Goal: Information Seeking & Learning: Learn about a topic

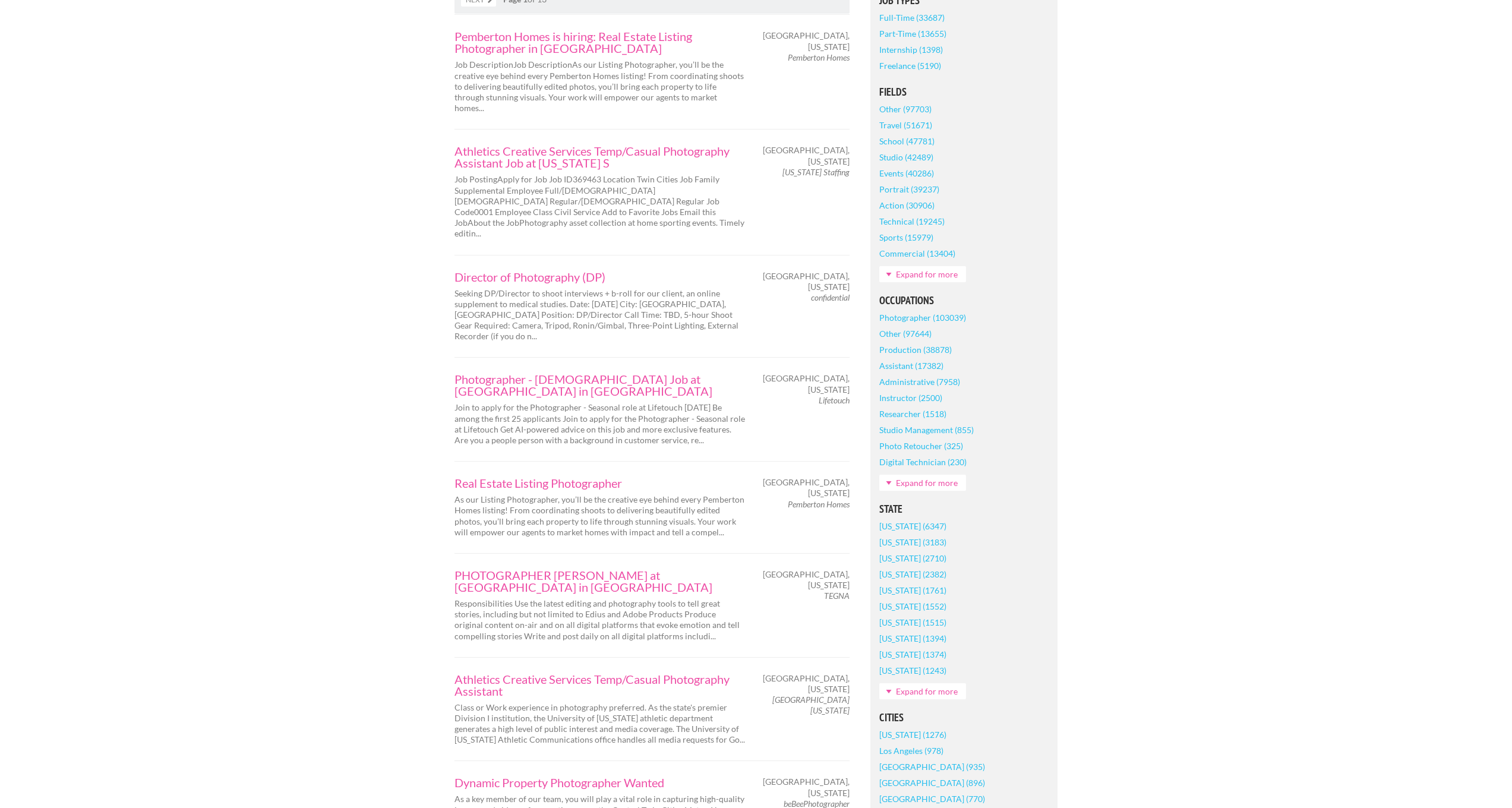
scroll to position [123, 0]
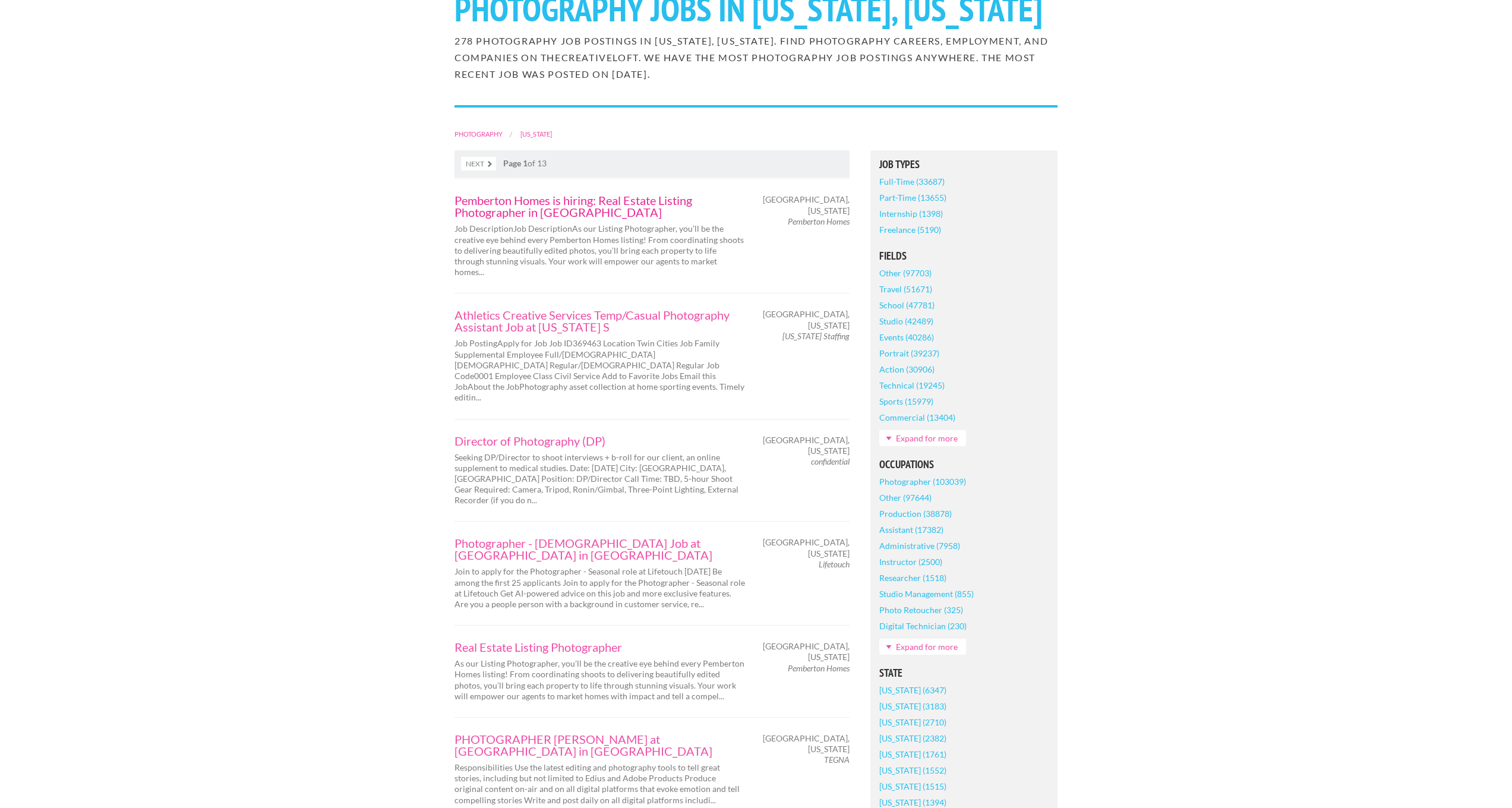
click at [483, 218] on link "Pemberton Homes is hiring: Real Estate Listing Photographer in [GEOGRAPHIC_DATA]" at bounding box center [600, 206] width 291 height 24
click at [483, 446] on link "Director of Photography (DP)" at bounding box center [600, 440] width 291 height 12
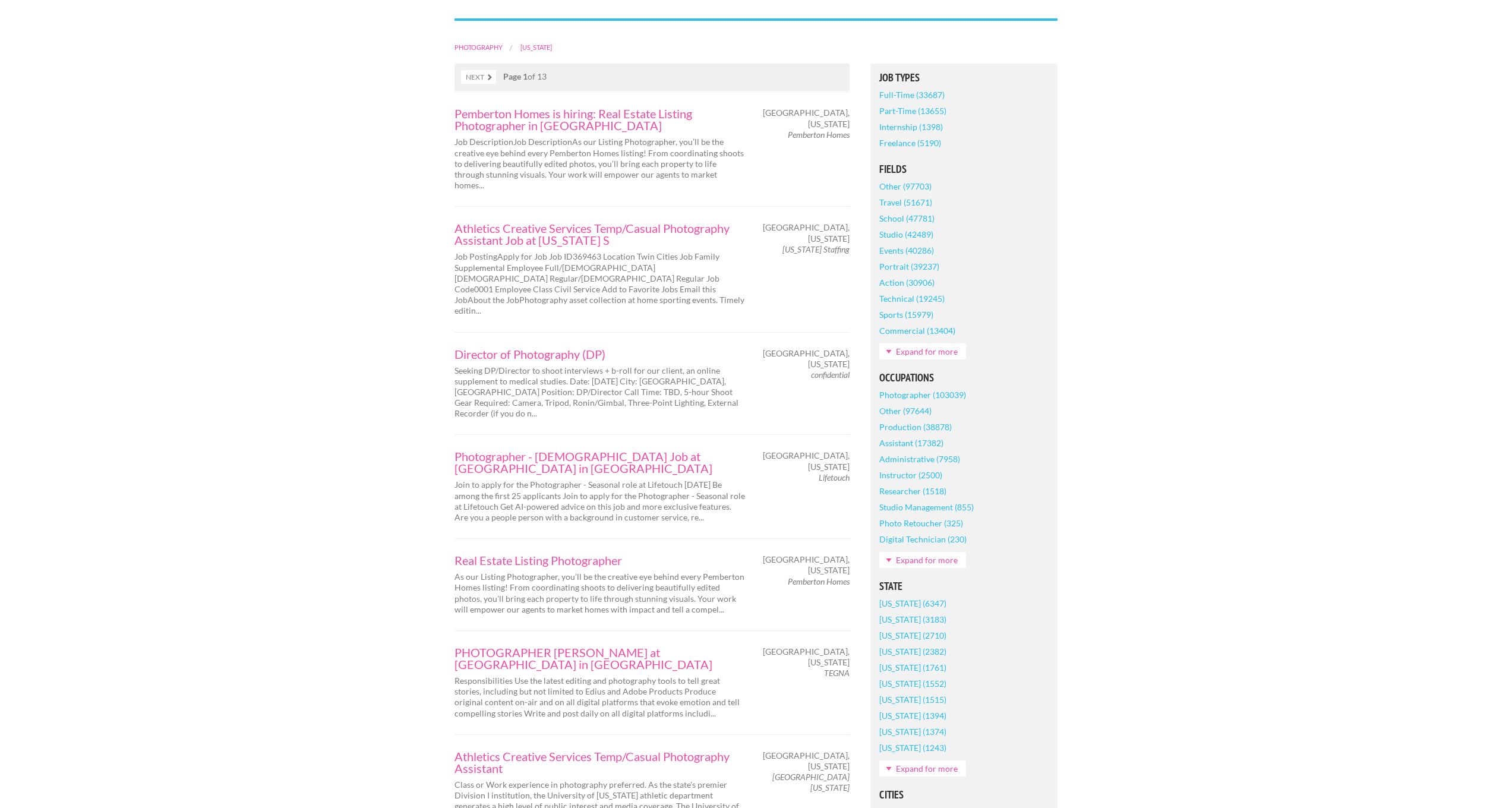
scroll to position [212, 0]
click at [528, 244] on link "Athletics Creative Services Temp/Casual Photography Assistant Job at Minnesota S" at bounding box center [600, 231] width 291 height 24
click at [494, 129] on link "Pemberton Homes is hiring: Real Estate Listing Photographer in [GEOGRAPHIC_DATA]" at bounding box center [600, 117] width 291 height 24
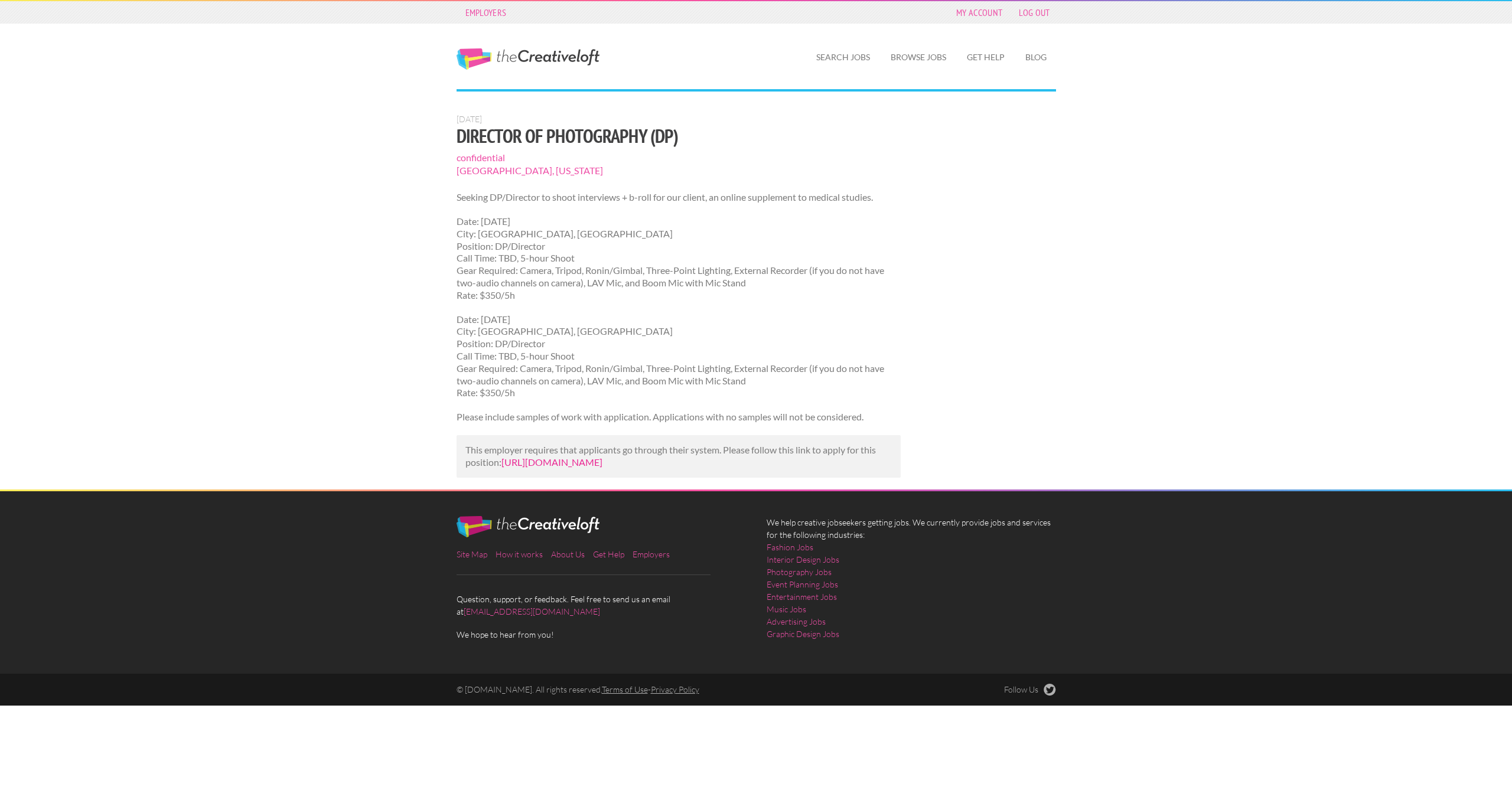
click at [538, 462] on link "https://app.staffmeup.com/work/apply/Director-of-Photography-%28DP%29-Minneapol…" at bounding box center [552, 462] width 101 height 11
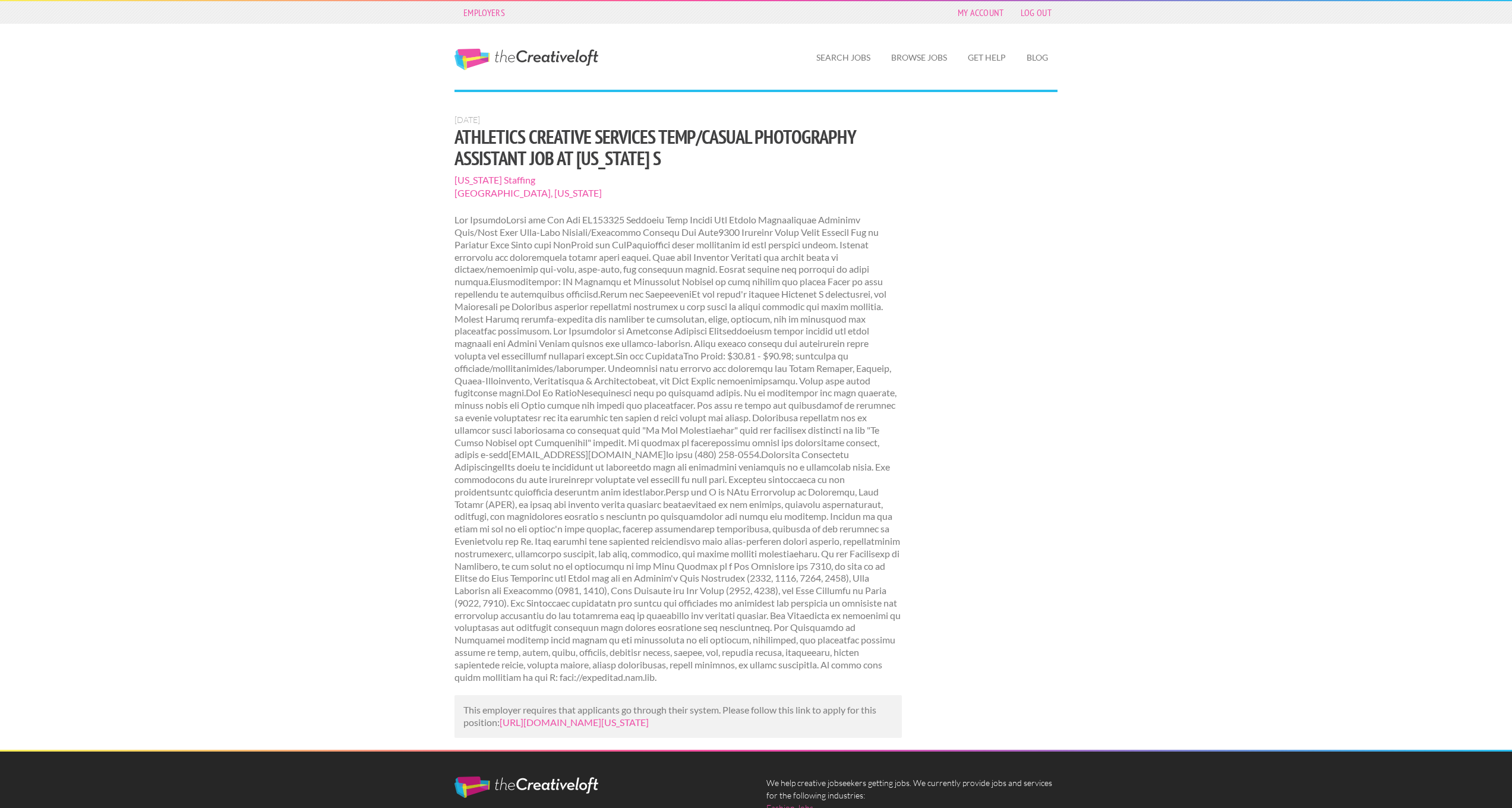
scroll to position [105, 0]
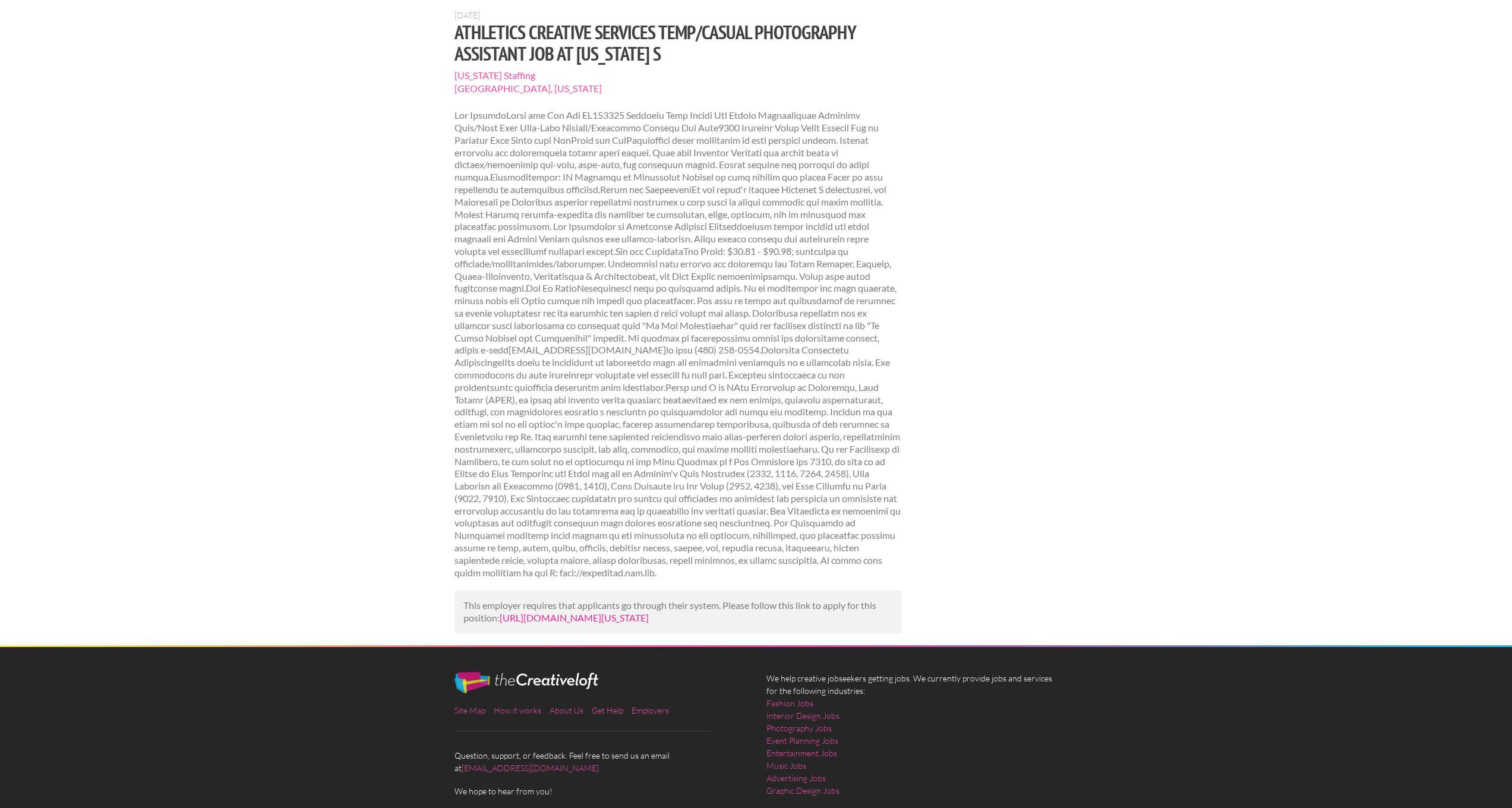
click at [551, 612] on link "https://www.mediabistro.com/jobs/1432501166-minnesota-staffing-is-hiring-athlet…" at bounding box center [574, 618] width 149 height 11
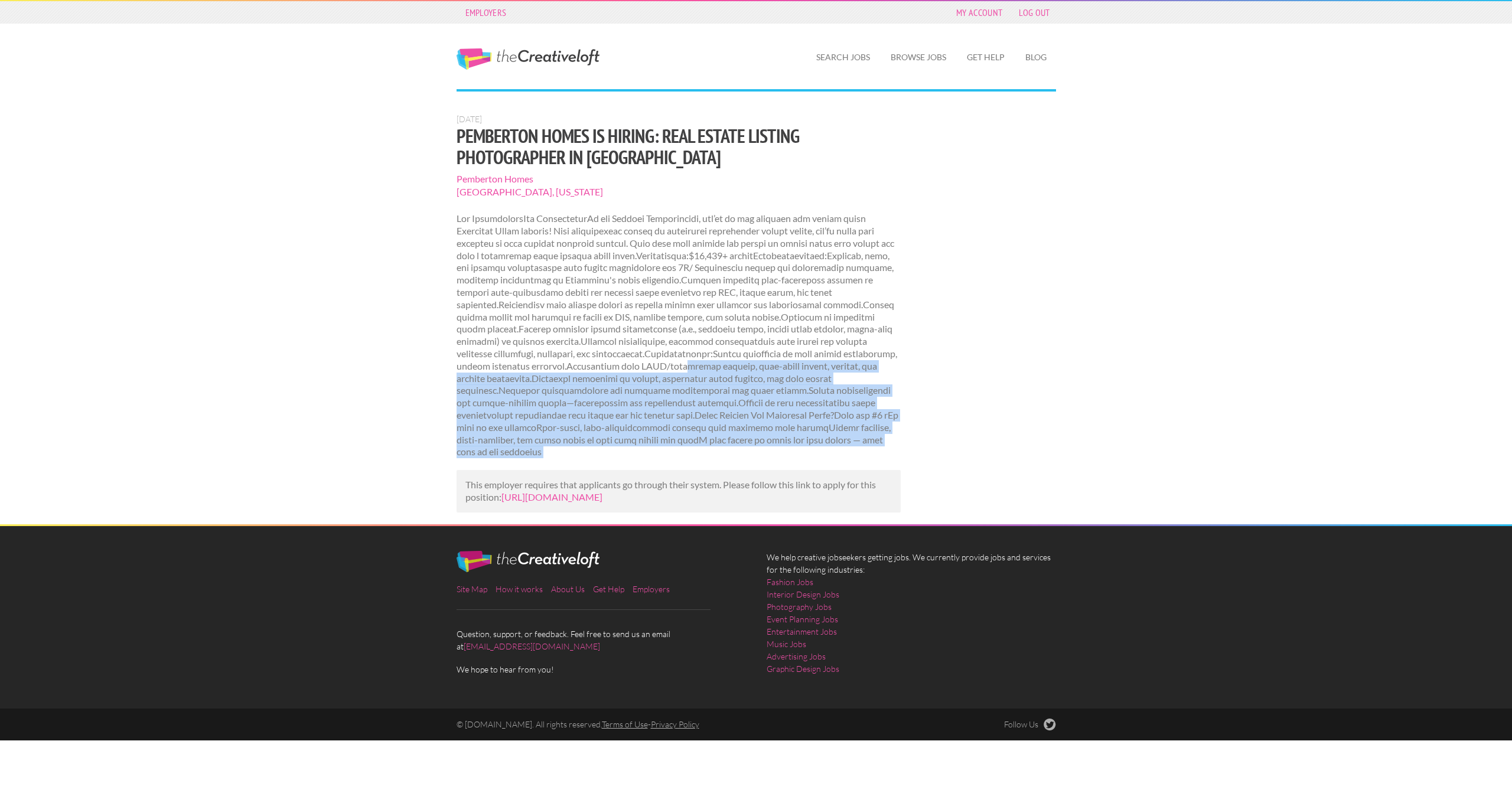
drag, startPoint x: 592, startPoint y: 410, endPoint x: 575, endPoint y: 461, distance: 53.8
click at [575, 460] on div "[DATE] Pemberton Homes is hiring: Real Estate Listing Photographer in [GEOGRAPH…" at bounding box center [678, 319] width 466 height 410
click at [425, 439] on div "Employers My Account Log Out The Creative Loft Search Jobs Browse Jobs Get Help…" at bounding box center [756, 401] width 1512 height 803
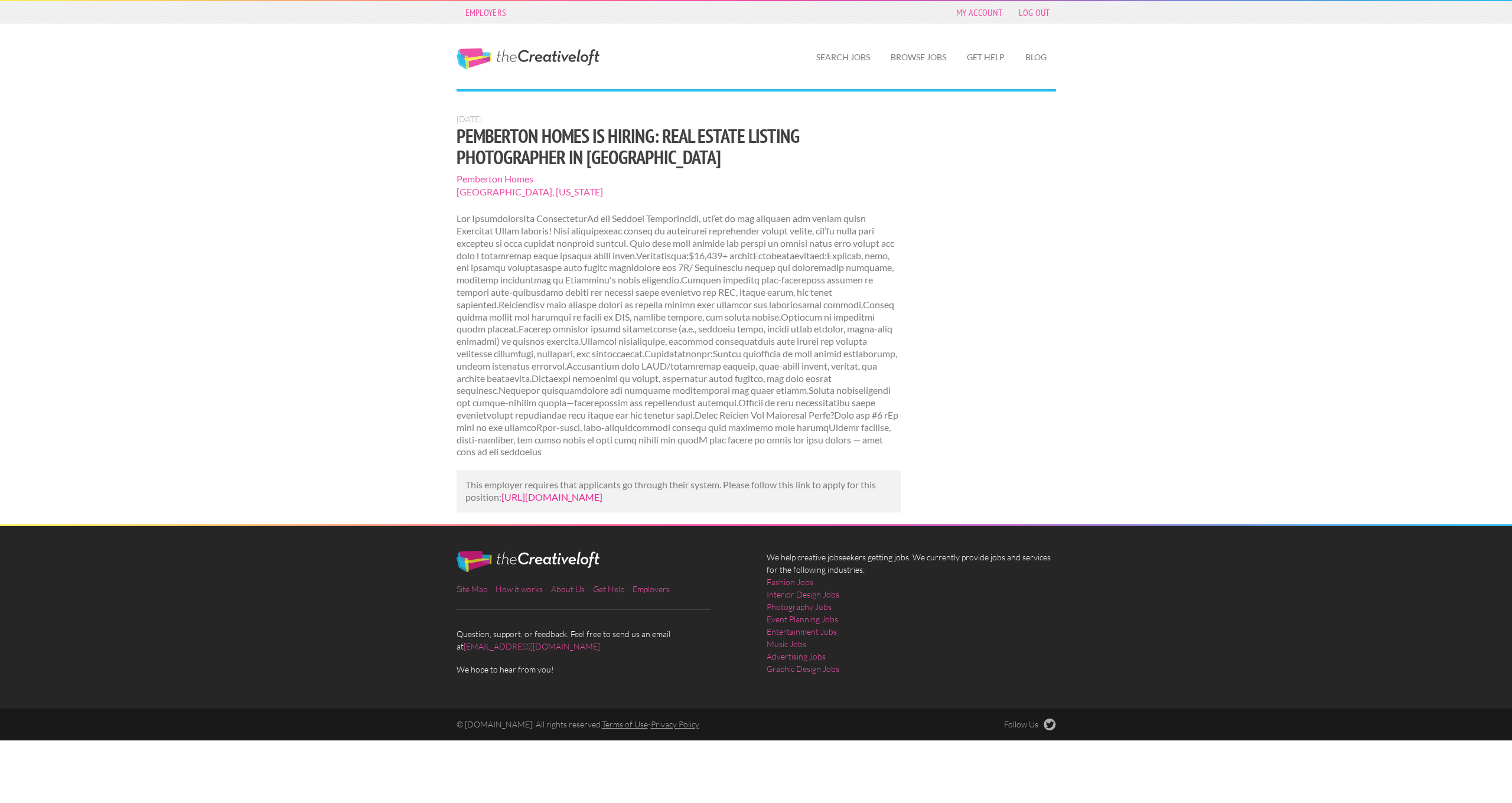
click at [525, 498] on link "[URL][DOMAIN_NAME]" at bounding box center [552, 497] width 101 height 11
